Goal: Find specific page/section: Find specific page/section

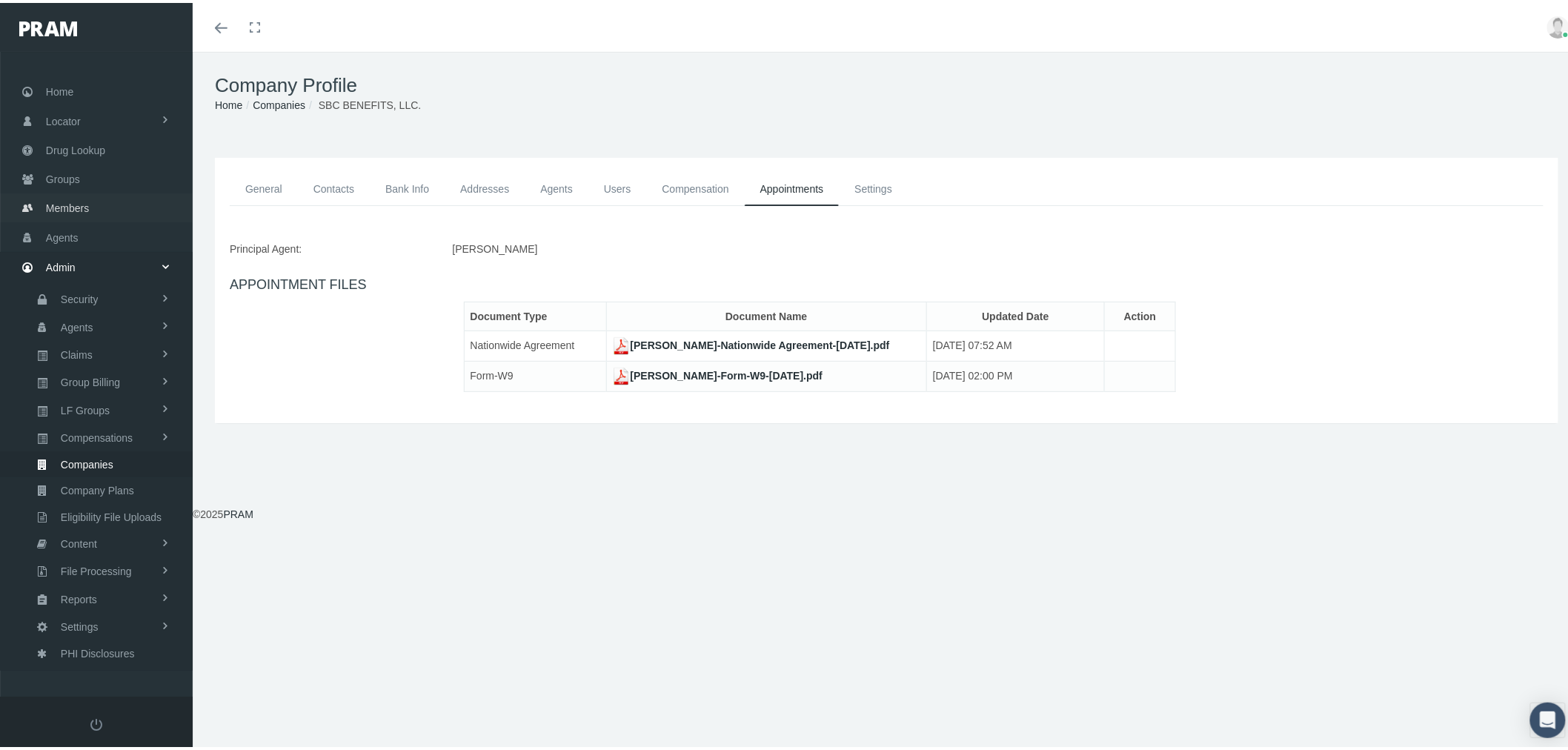
click at [93, 206] on link "Members" at bounding box center [96, 204] width 192 height 29
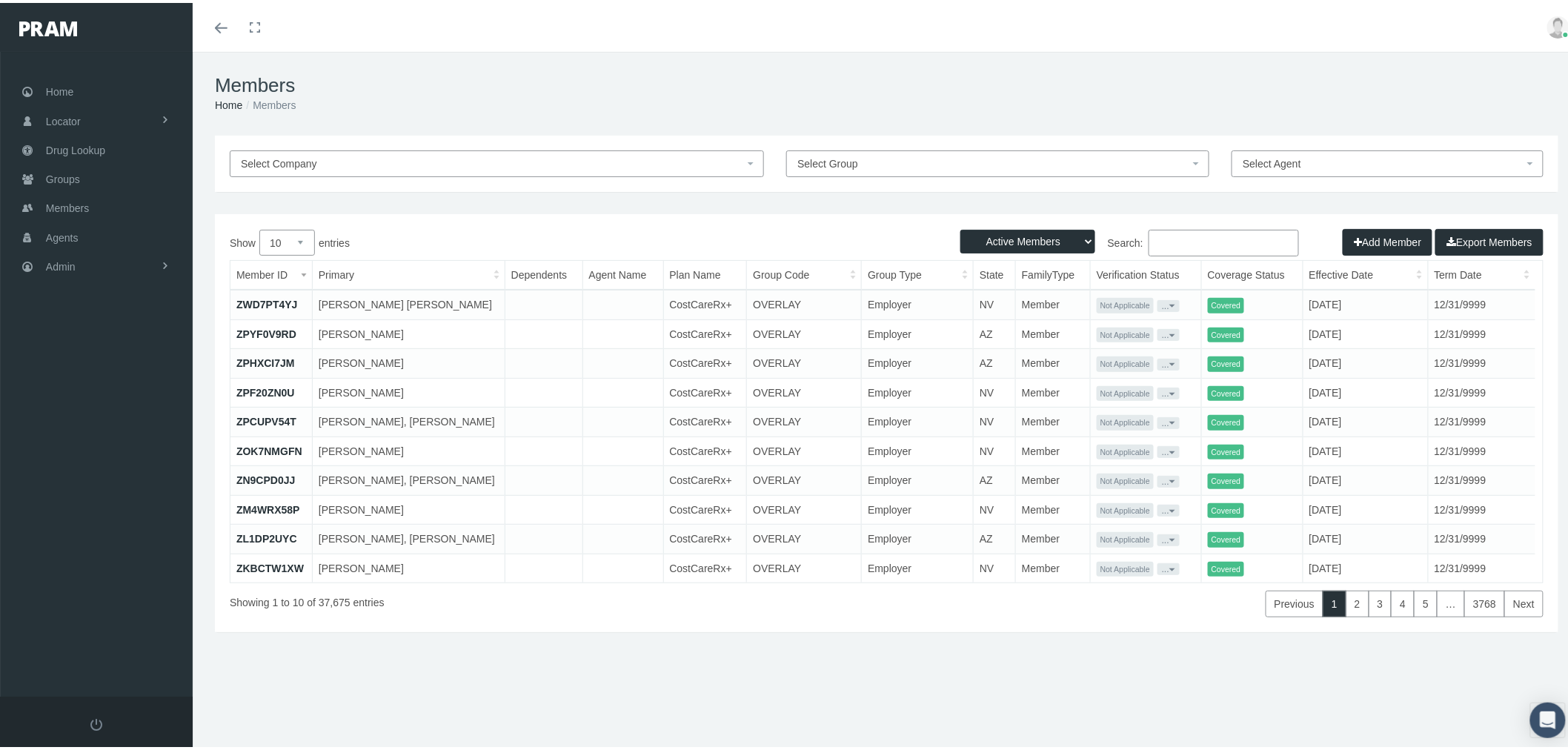
click at [1216, 241] on input "Search:" at bounding box center [1223, 240] width 151 height 27
paste input "041474685"
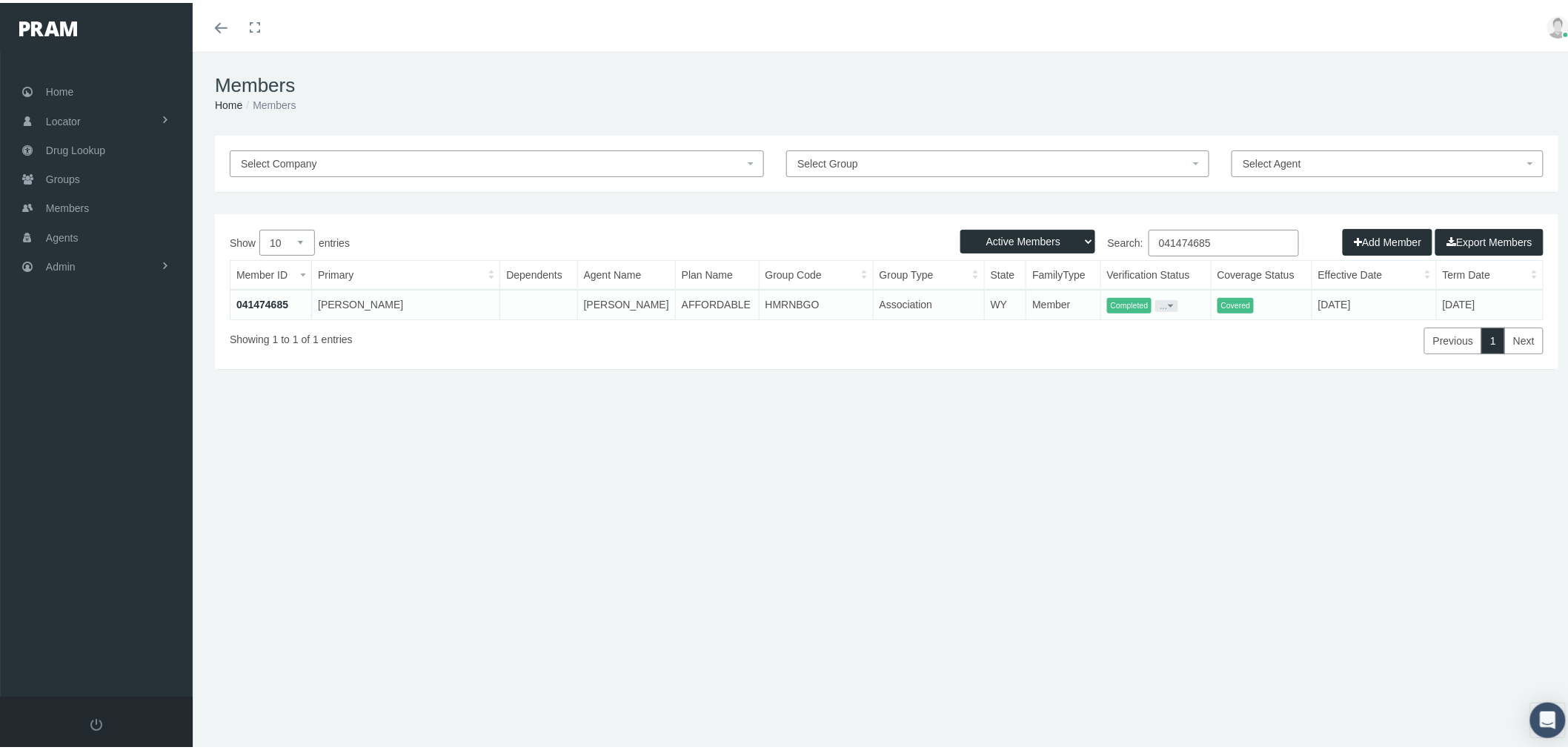
type input "041474685"
click at [259, 304] on link "041474685" at bounding box center [263, 301] width 52 height 12
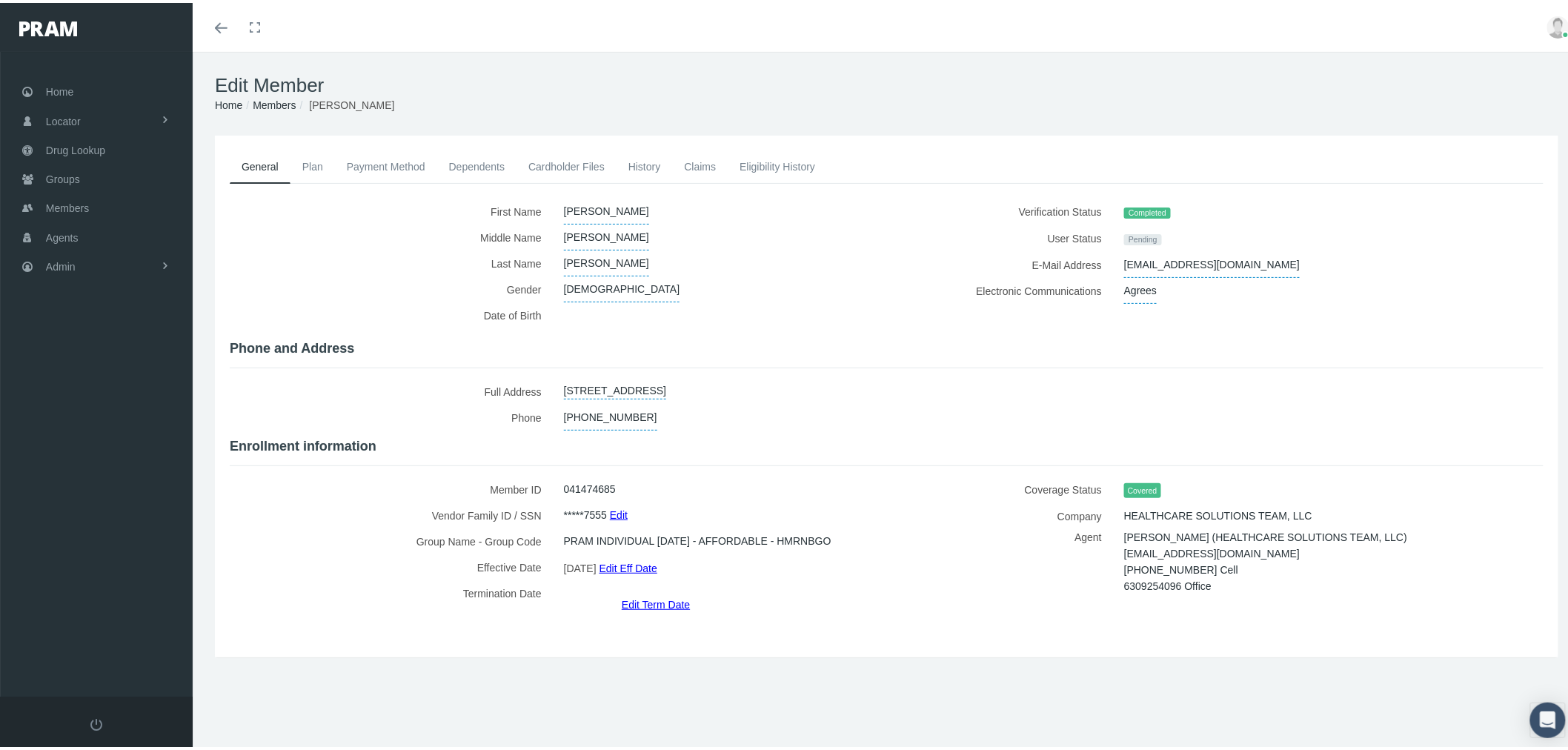
click at [545, 171] on link "Cardholder Files" at bounding box center [566, 163] width 100 height 32
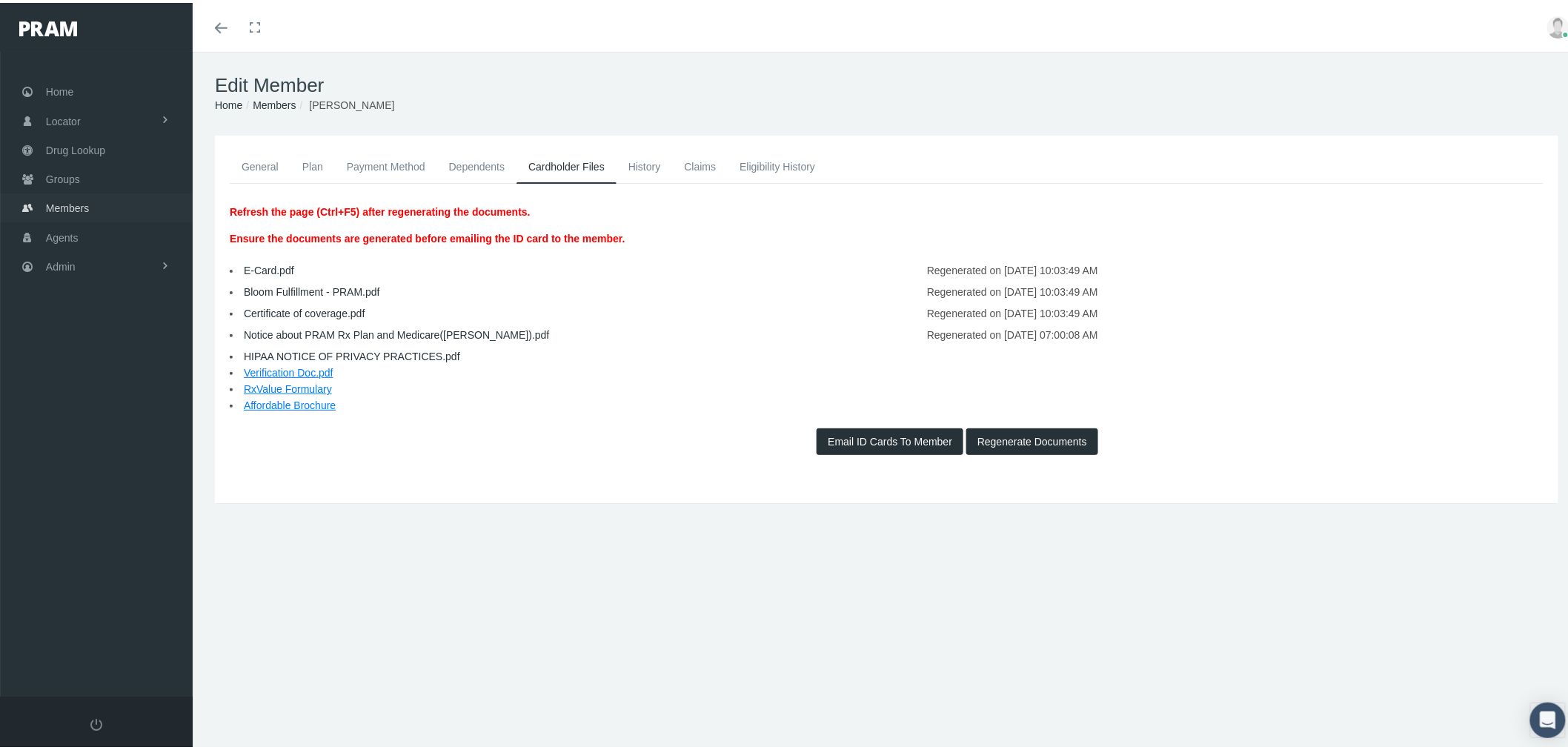
drag, startPoint x: 73, startPoint y: 205, endPoint x: 158, endPoint y: 226, distance: 87.6
click at [73, 205] on span "Members" at bounding box center [67, 205] width 43 height 28
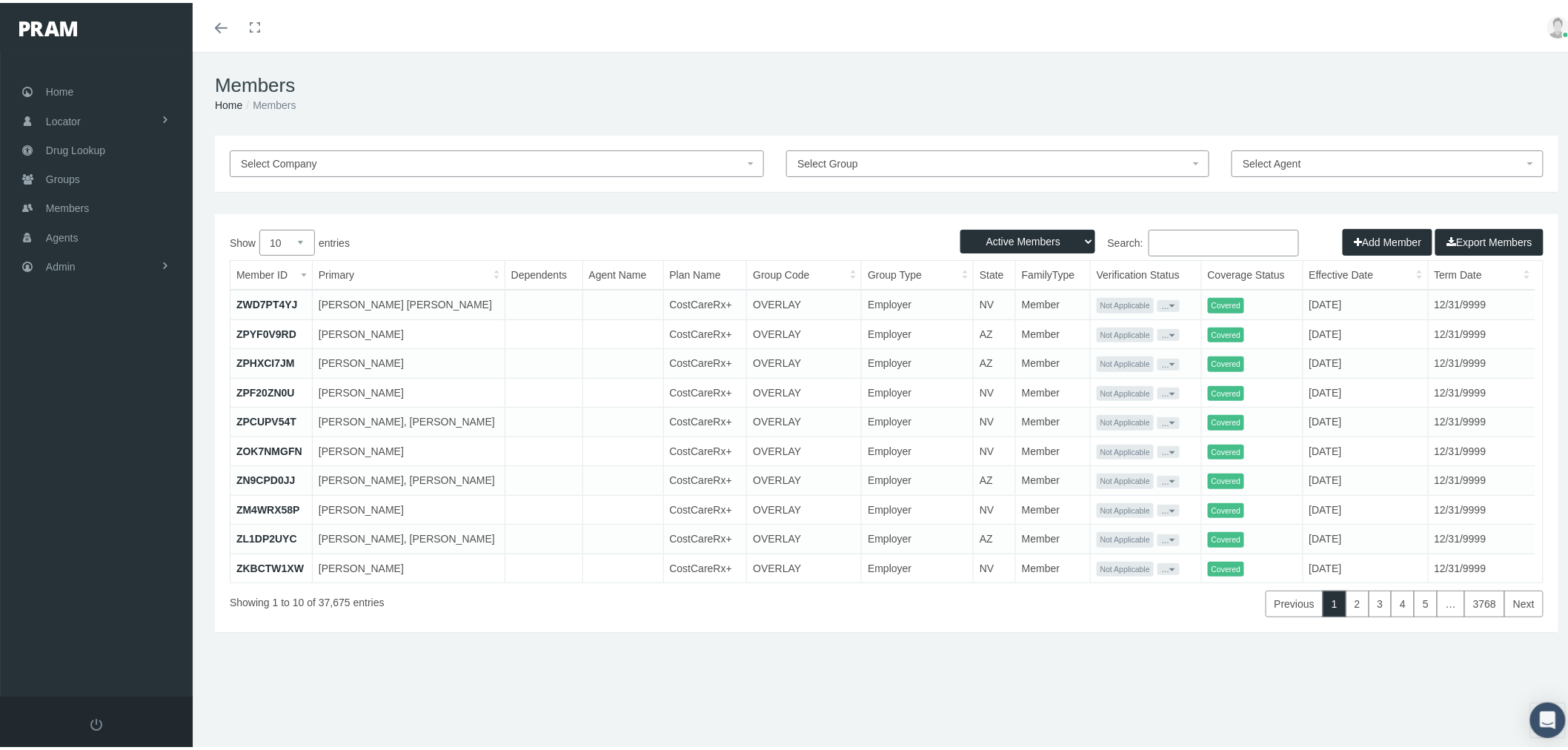
click at [1208, 239] on input "Search:" at bounding box center [1223, 240] width 151 height 27
paste input "041461843"
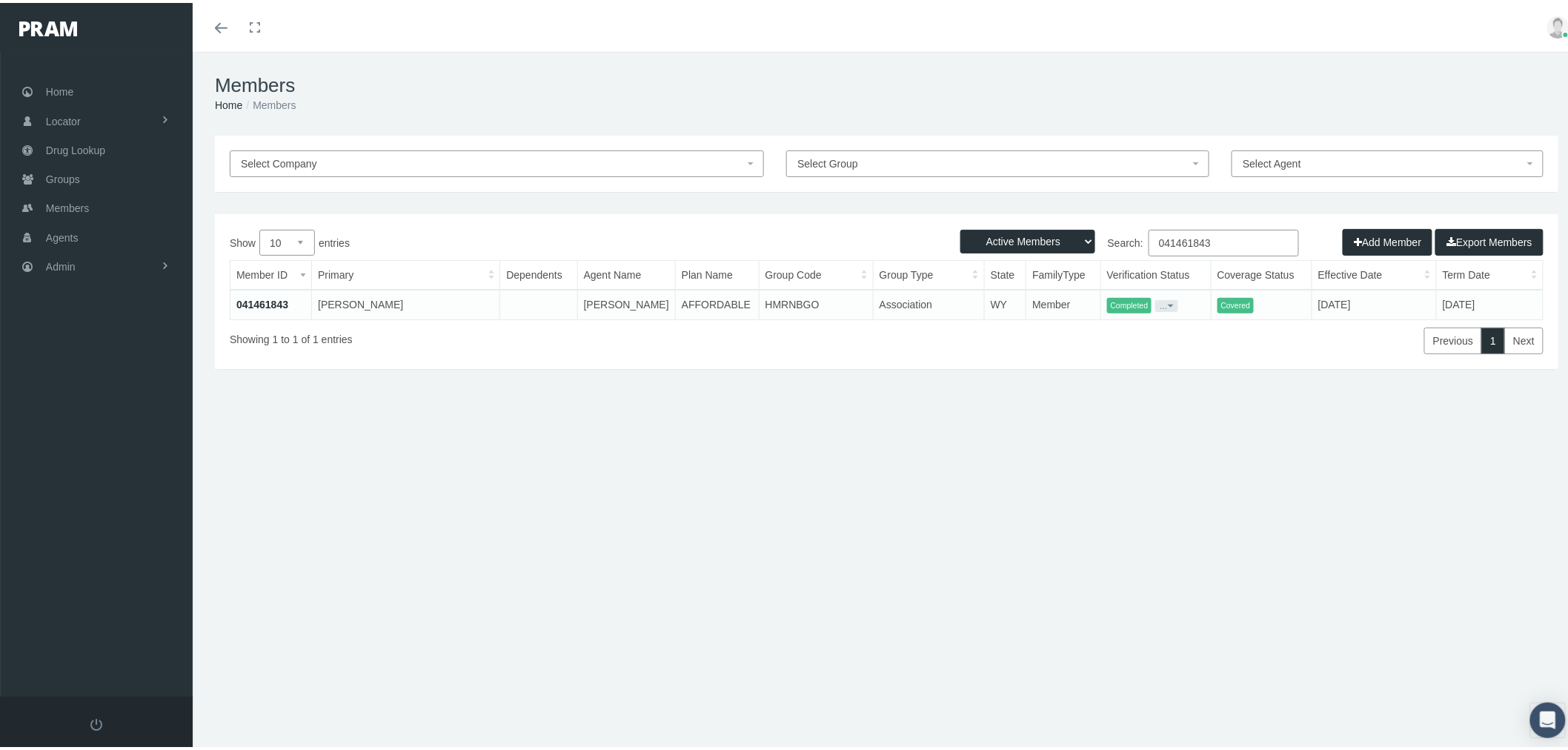
type input "041461843"
click at [274, 304] on link "041461843" at bounding box center [263, 301] width 52 height 12
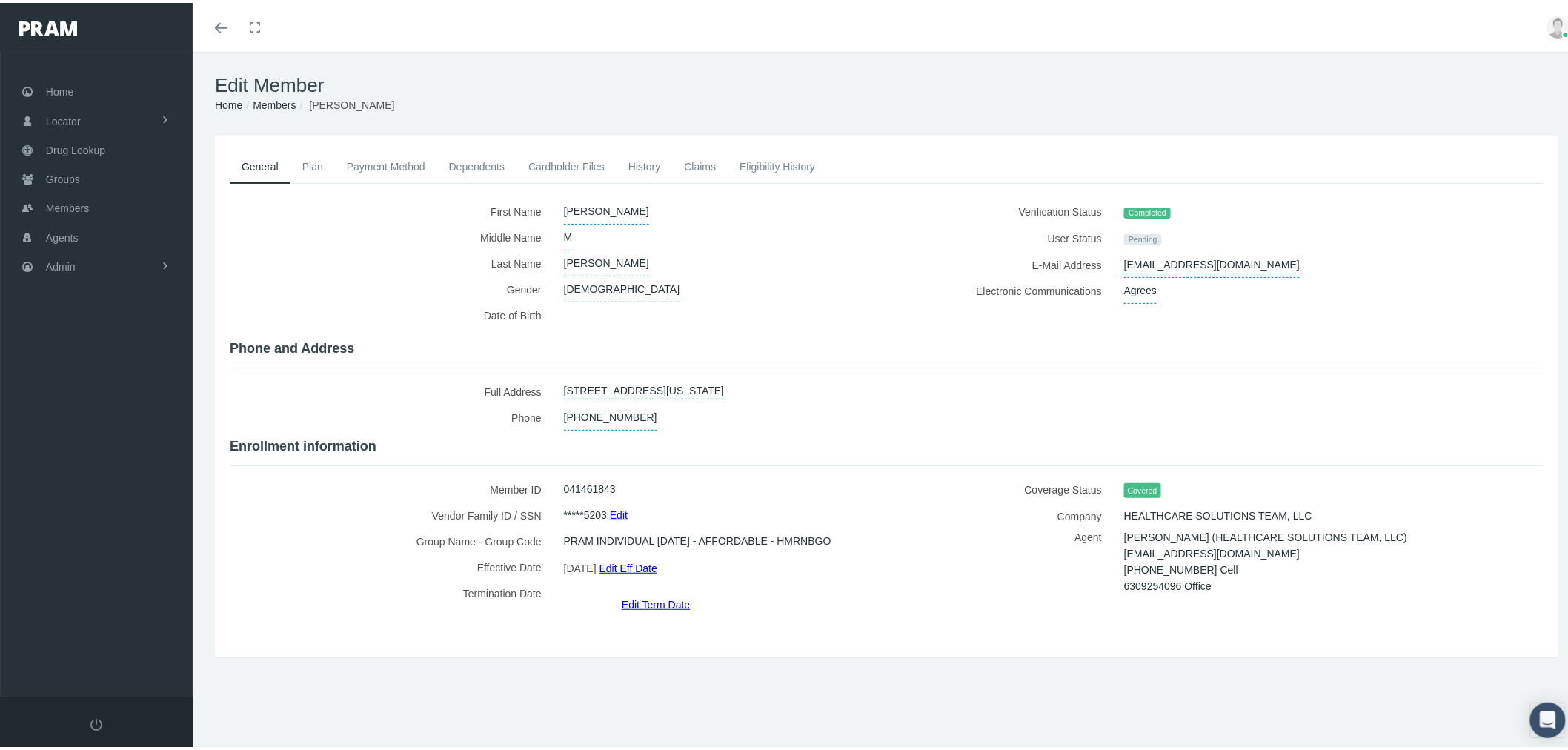
click at [593, 159] on link "Cardholder Files" at bounding box center [566, 163] width 100 height 32
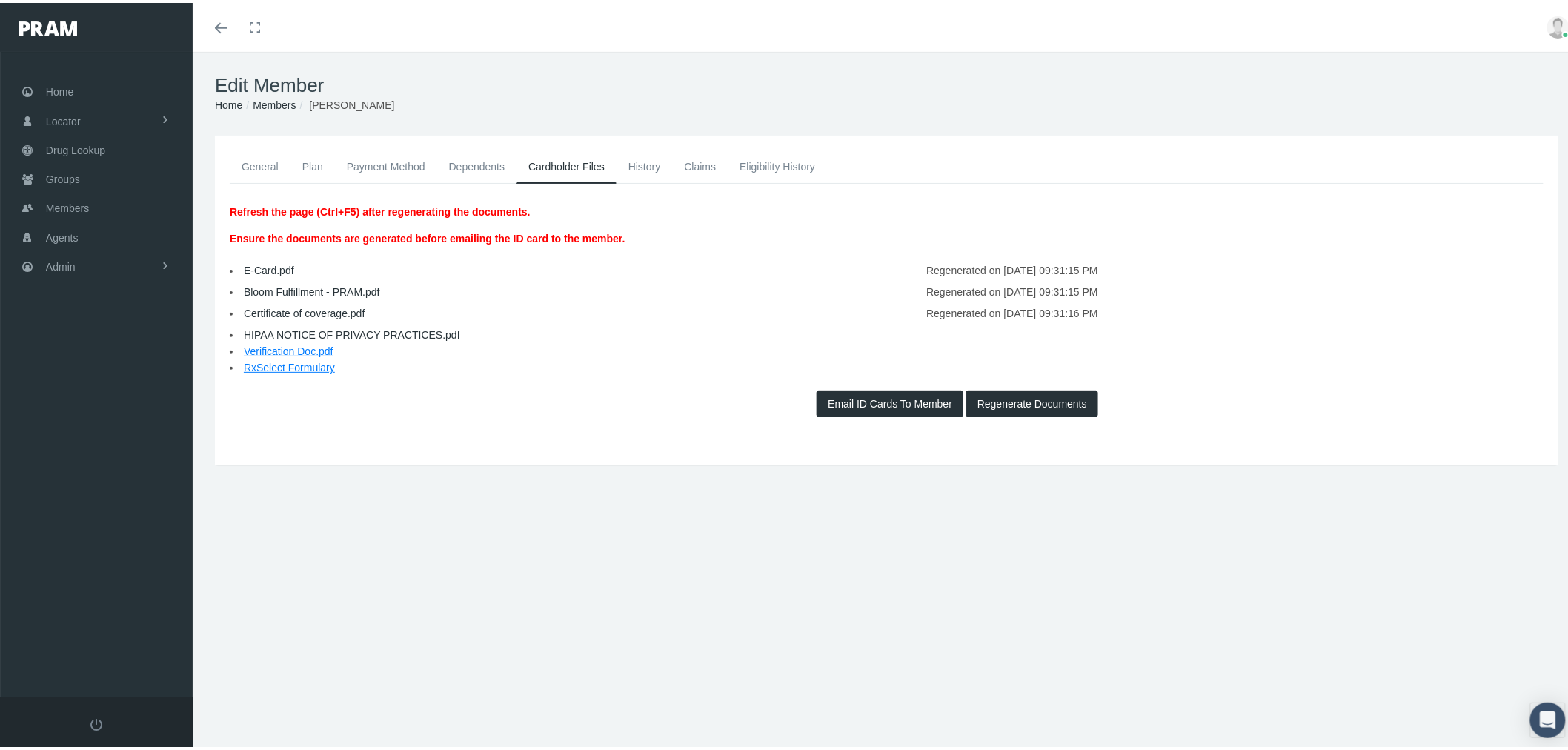
click at [255, 171] on link "General" at bounding box center [259, 163] width 61 height 32
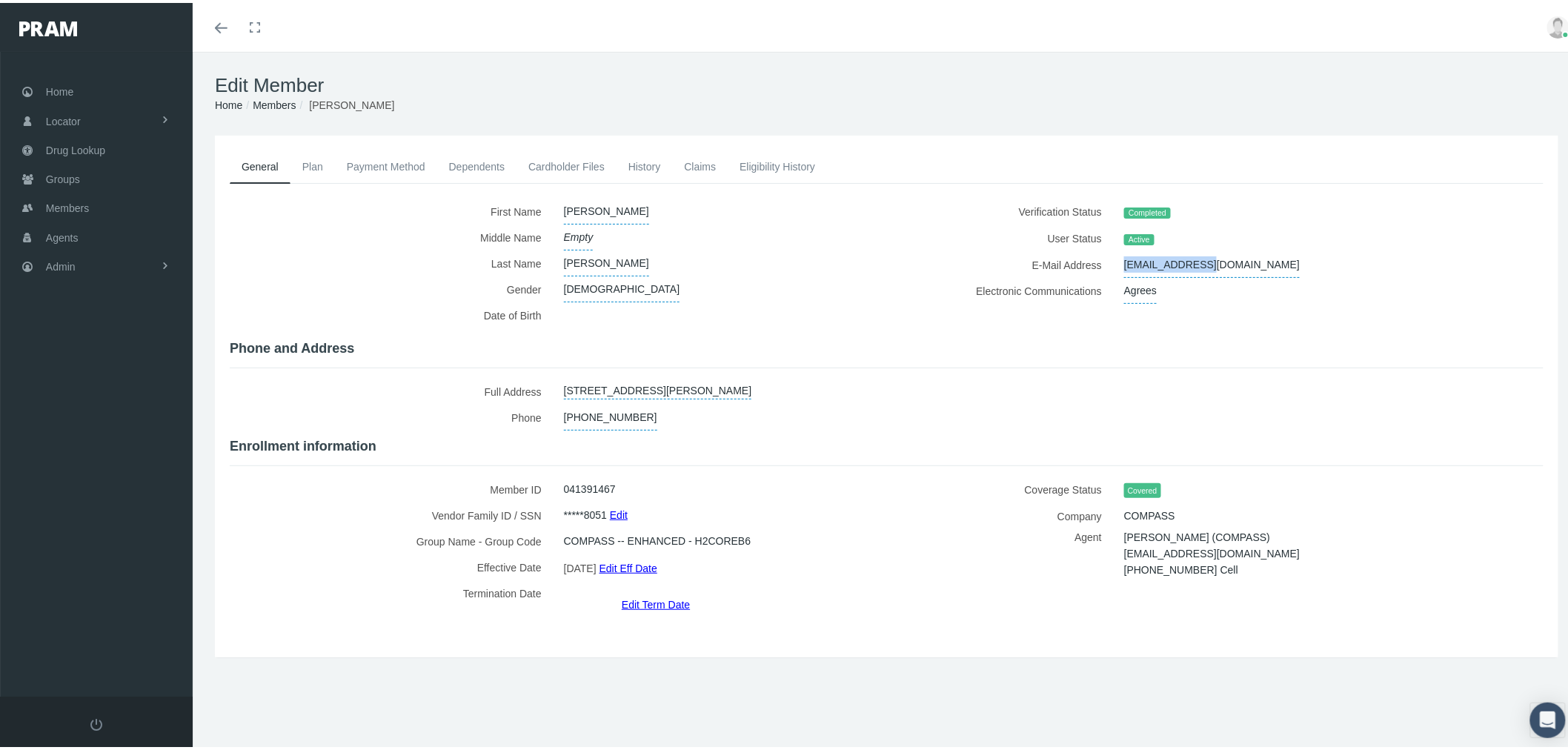
drag, startPoint x: 1190, startPoint y: 264, endPoint x: 1107, endPoint y: 263, distance: 83.0
click at [1113, 263] on div "ratkat2@att.net" at bounding box center [1301, 262] width 376 height 26
copy span "ratkat2@att.net"
click at [895, 446] on h4 "Enrollment information" at bounding box center [886, 443] width 1313 height 17
click at [582, 171] on link "Cardholder Files" at bounding box center [566, 163] width 100 height 32
